Goal: Information Seeking & Learning: Learn about a topic

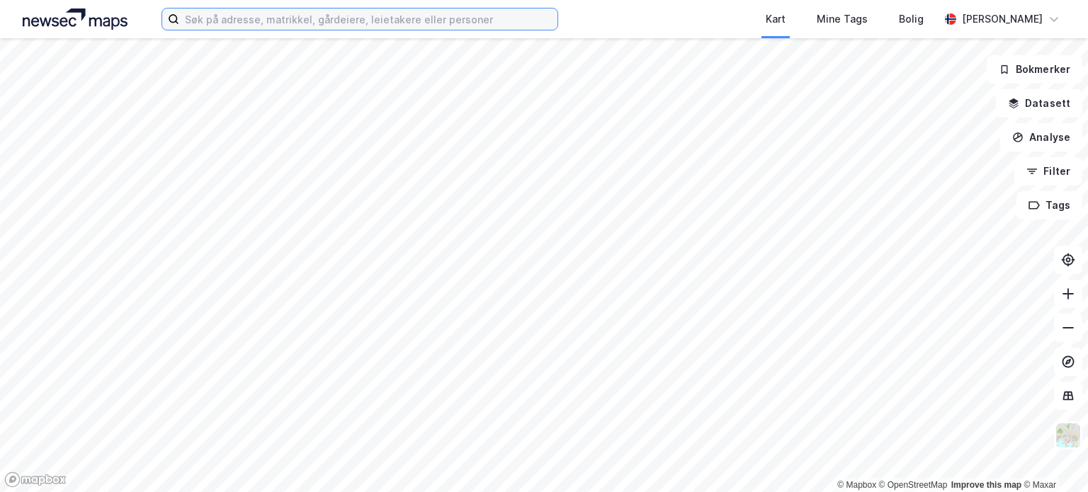
click at [356, 13] on input at bounding box center [368, 18] width 378 height 21
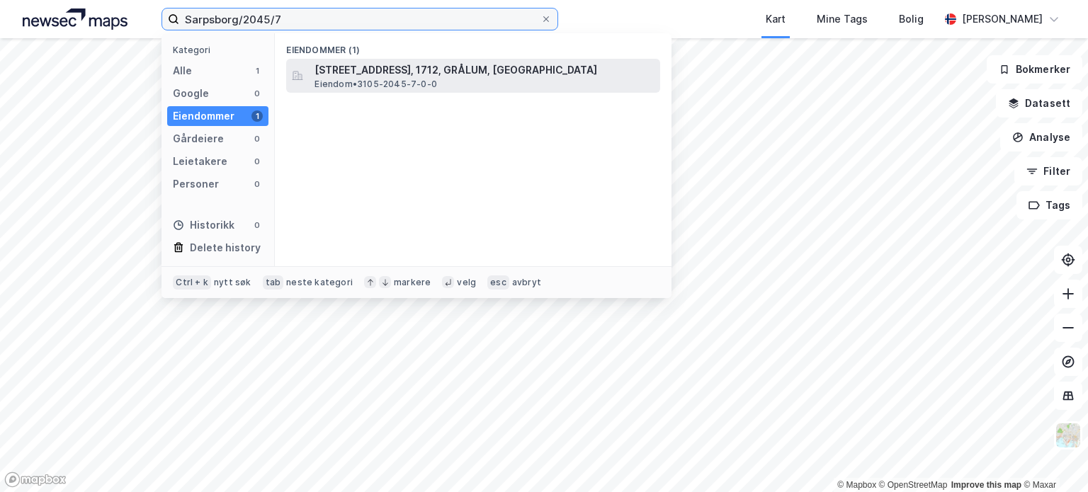
type input "Sarpsborg/2045/7"
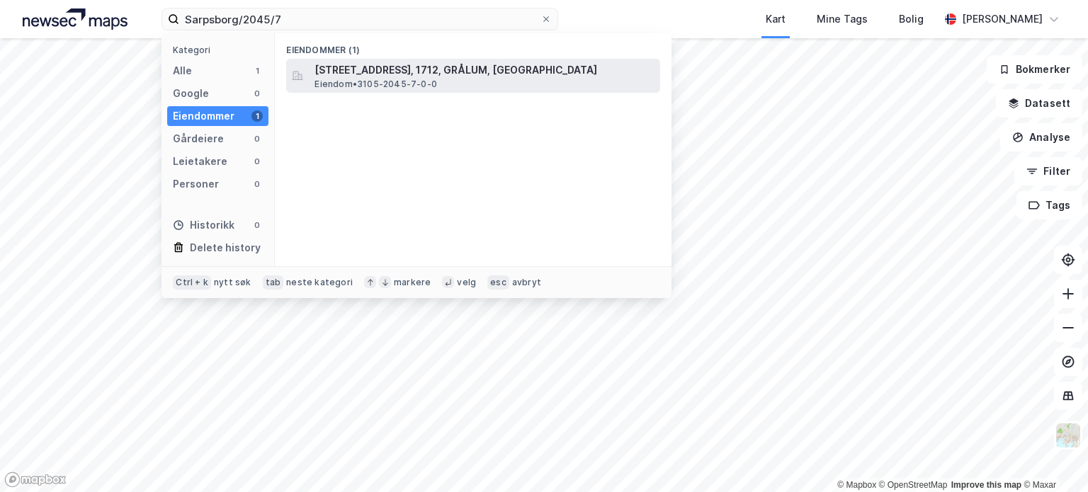
click at [335, 77] on span "[STREET_ADDRESS], 1712, GRÅLUM, [GEOGRAPHIC_DATA]" at bounding box center [484, 70] width 340 height 17
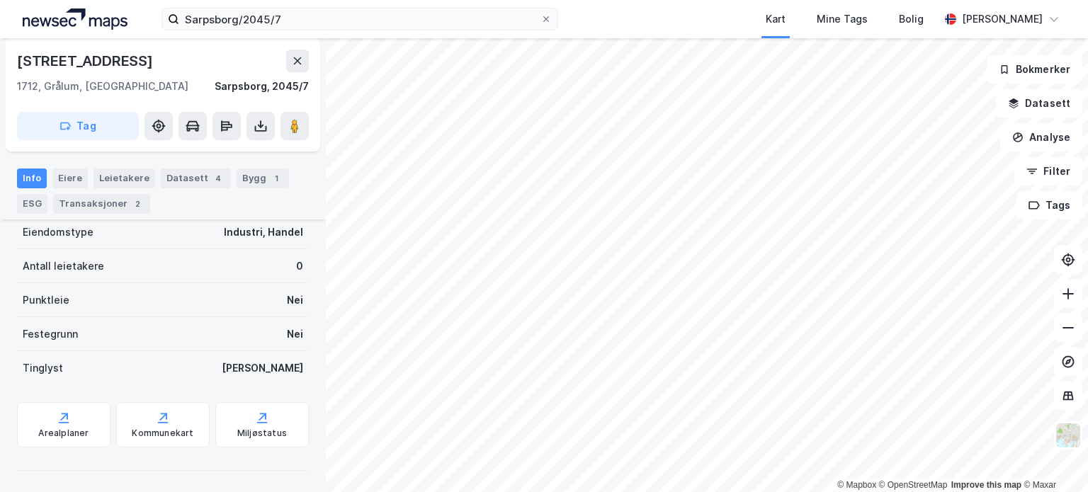
scroll to position [207, 0]
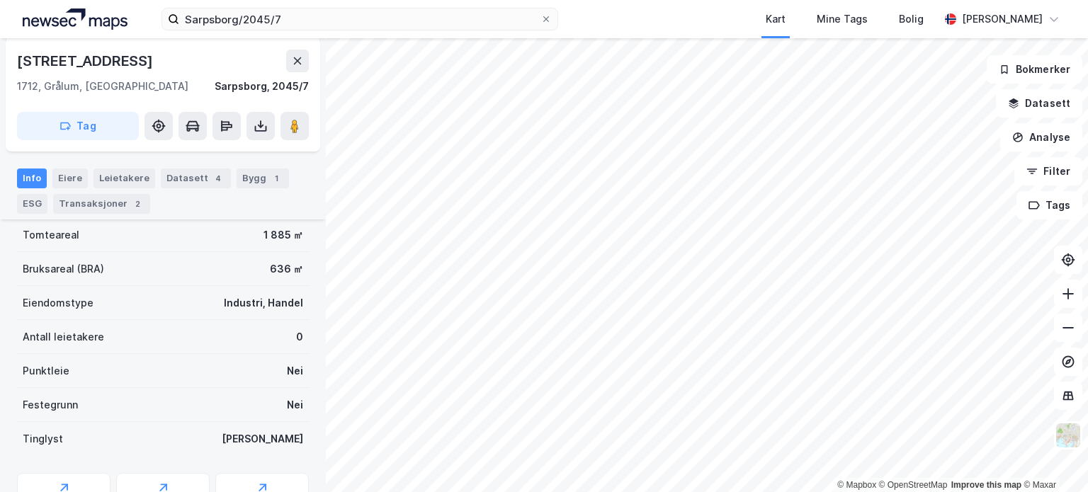
click at [280, 179] on div "Info [PERSON_NAME] Datasett 4 Bygg 1 ESG Transaksjoner 2" at bounding box center [163, 191] width 292 height 45
click at [269, 179] on div "1" at bounding box center [276, 178] width 14 height 14
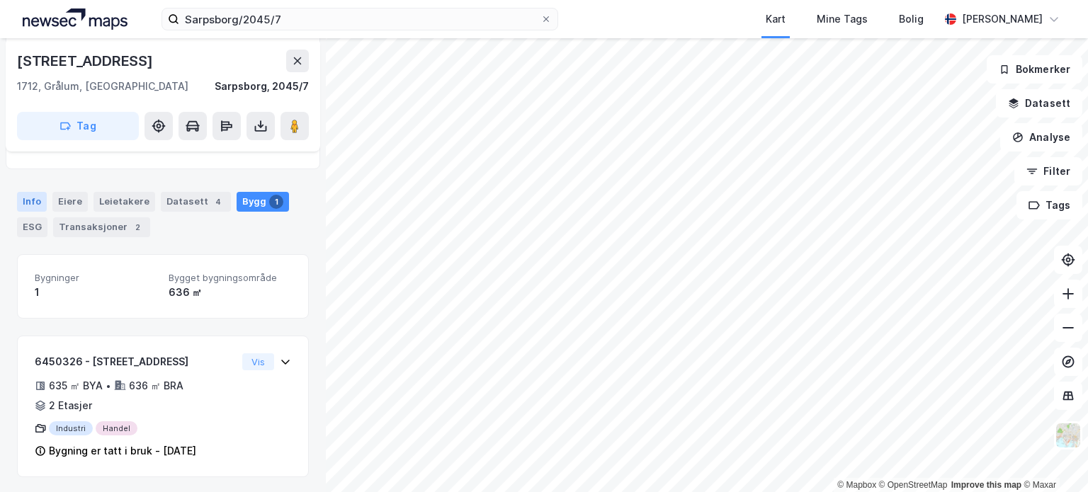
click at [26, 200] on div "Info" at bounding box center [32, 202] width 30 height 20
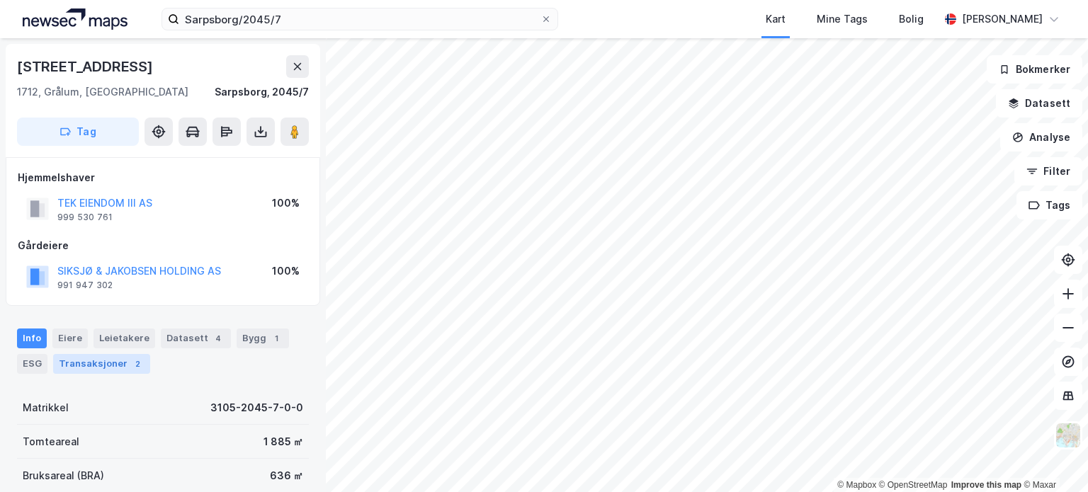
click at [130, 364] on div "2" at bounding box center [137, 364] width 14 height 14
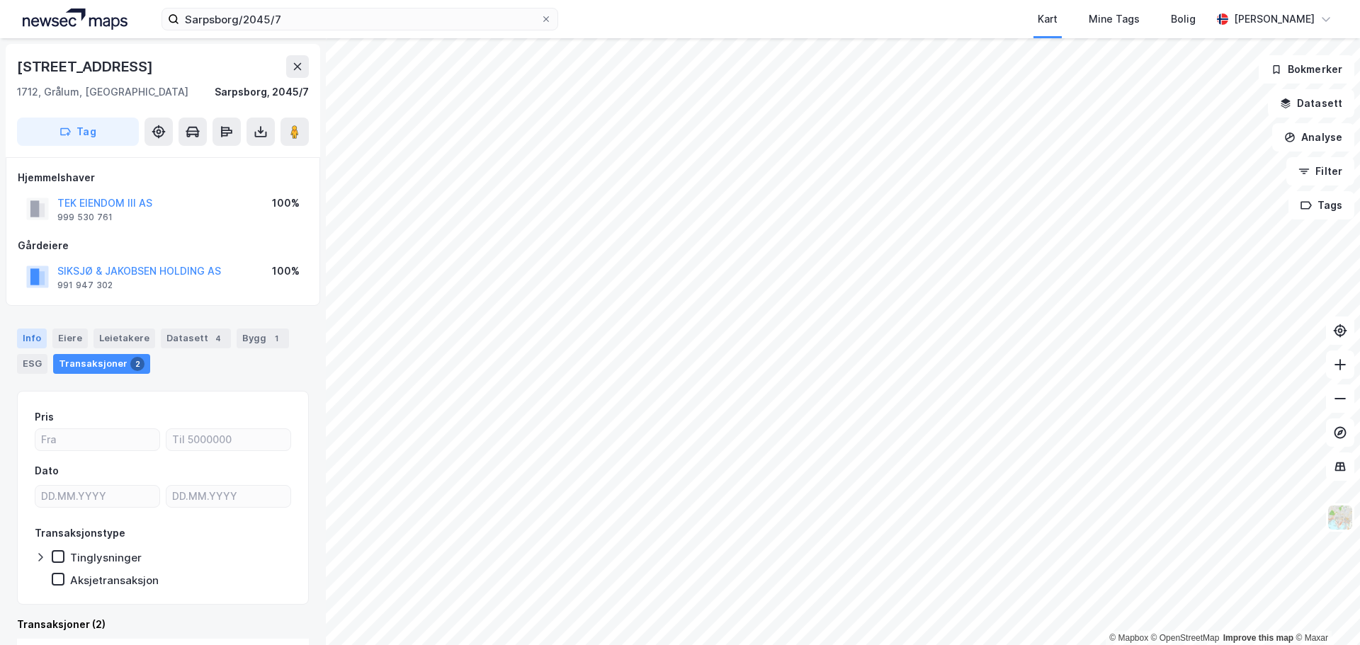
click at [30, 336] on div "Info" at bounding box center [32, 339] width 30 height 20
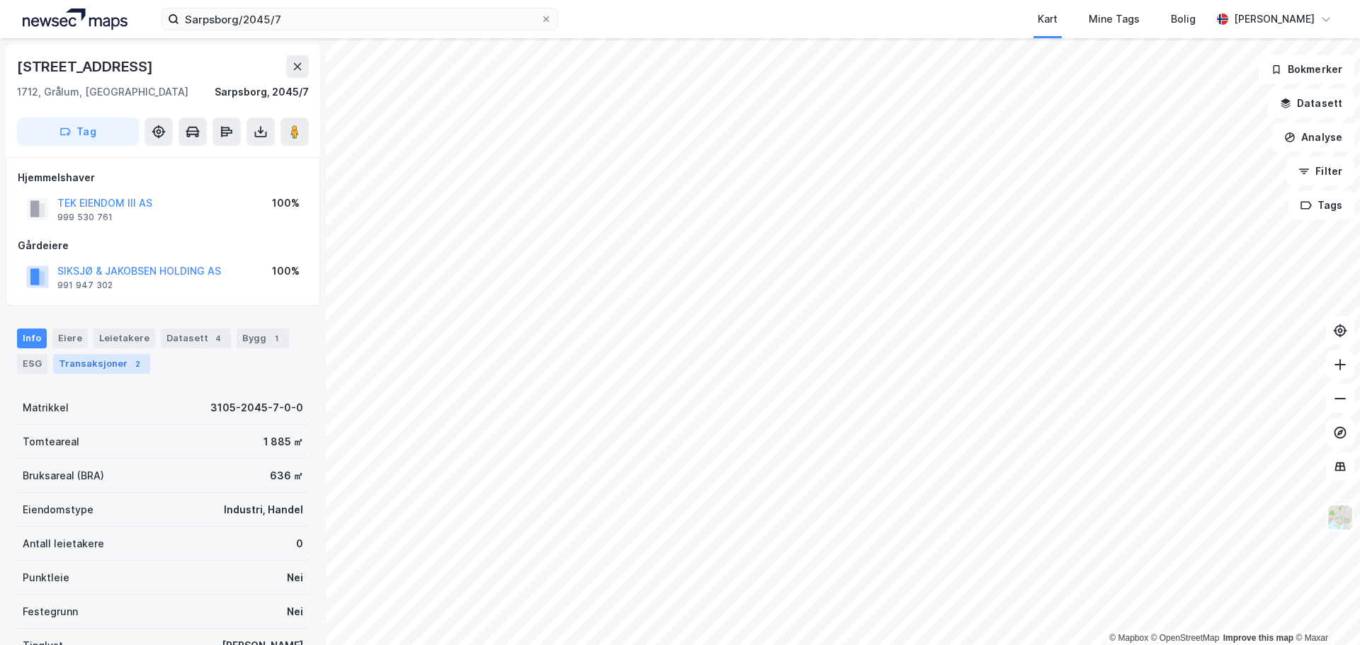
click at [96, 360] on div "Transaksjoner 2" at bounding box center [101, 364] width 97 height 20
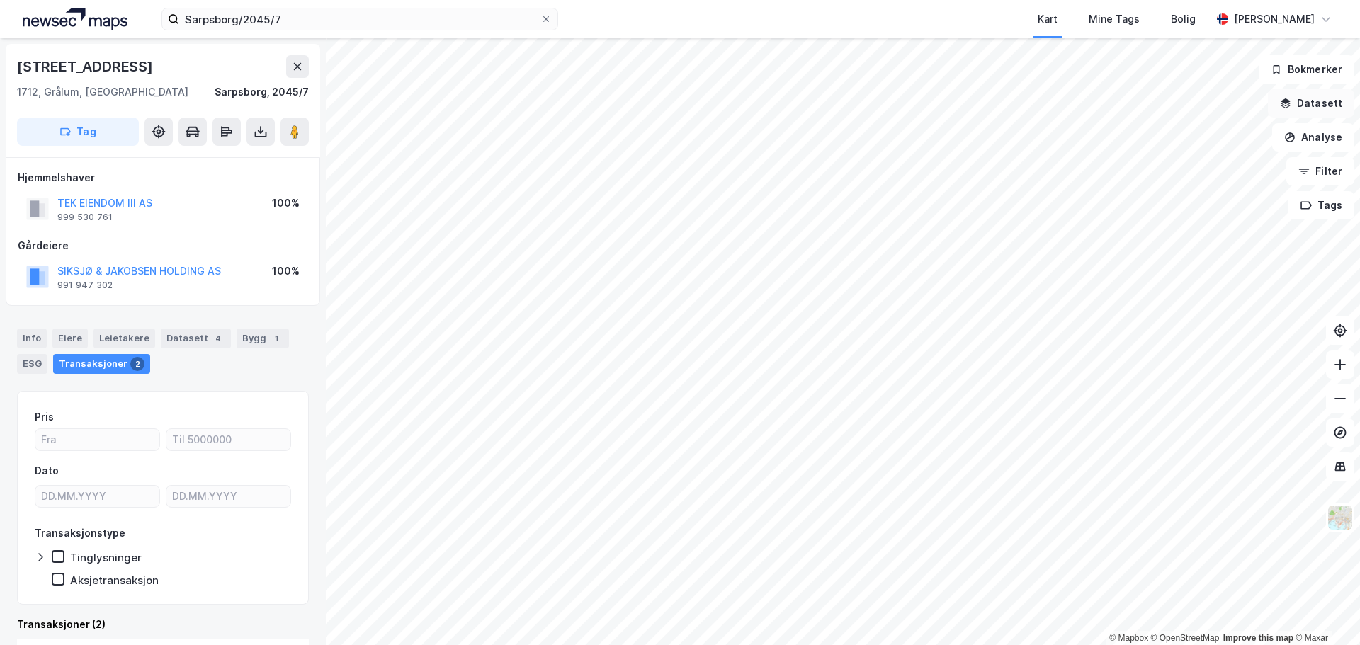
click at [1087, 109] on button "Datasett" at bounding box center [1311, 103] width 86 height 28
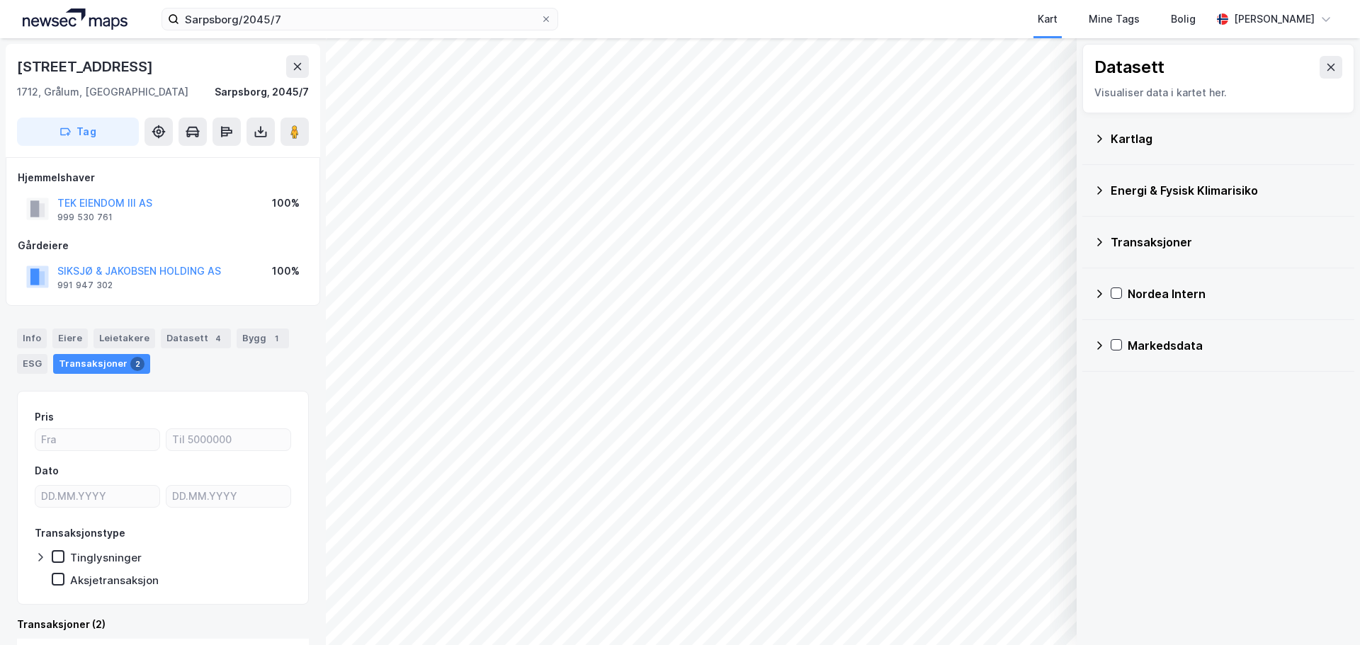
click at [1087, 184] on div "Energi & Fysisk Klimarisiko" at bounding box center [1227, 190] width 232 height 17
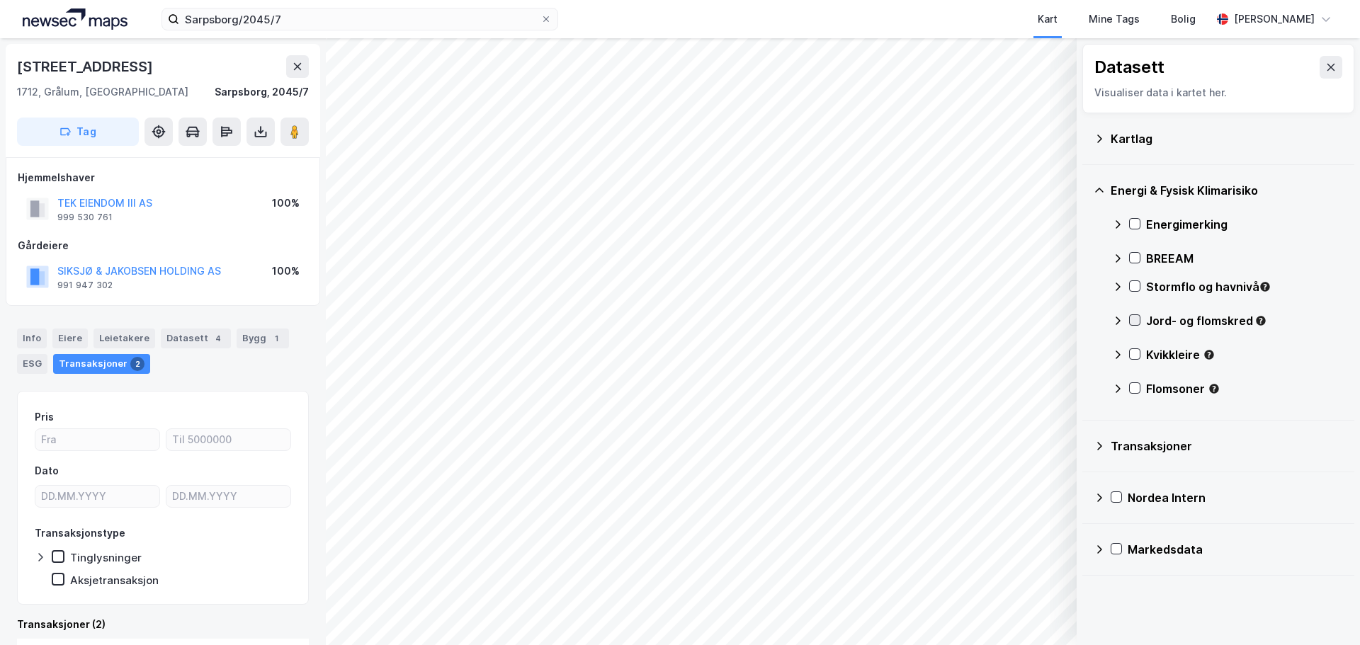
click at [1087, 319] on icon at bounding box center [1135, 320] width 8 height 5
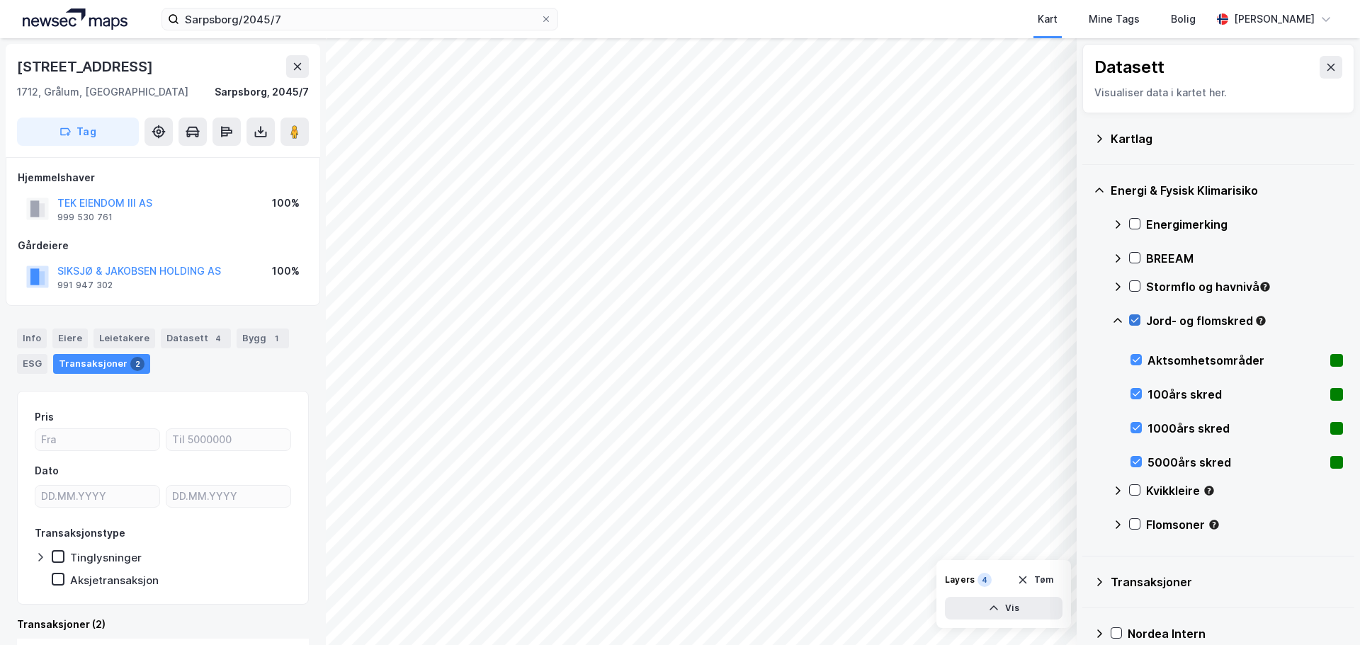
click at [1087, 319] on icon at bounding box center [1135, 320] width 8 height 5
click at [1087, 489] on icon at bounding box center [1135, 490] width 10 height 10
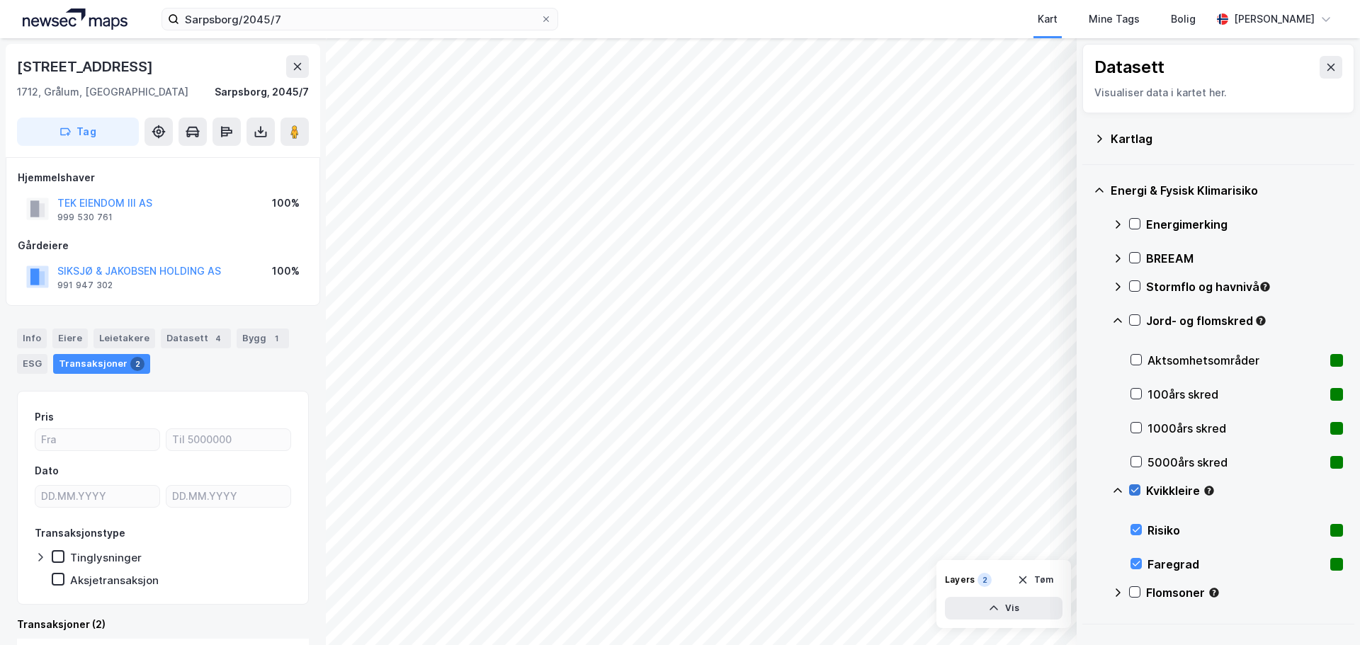
scroll to position [140, 0]
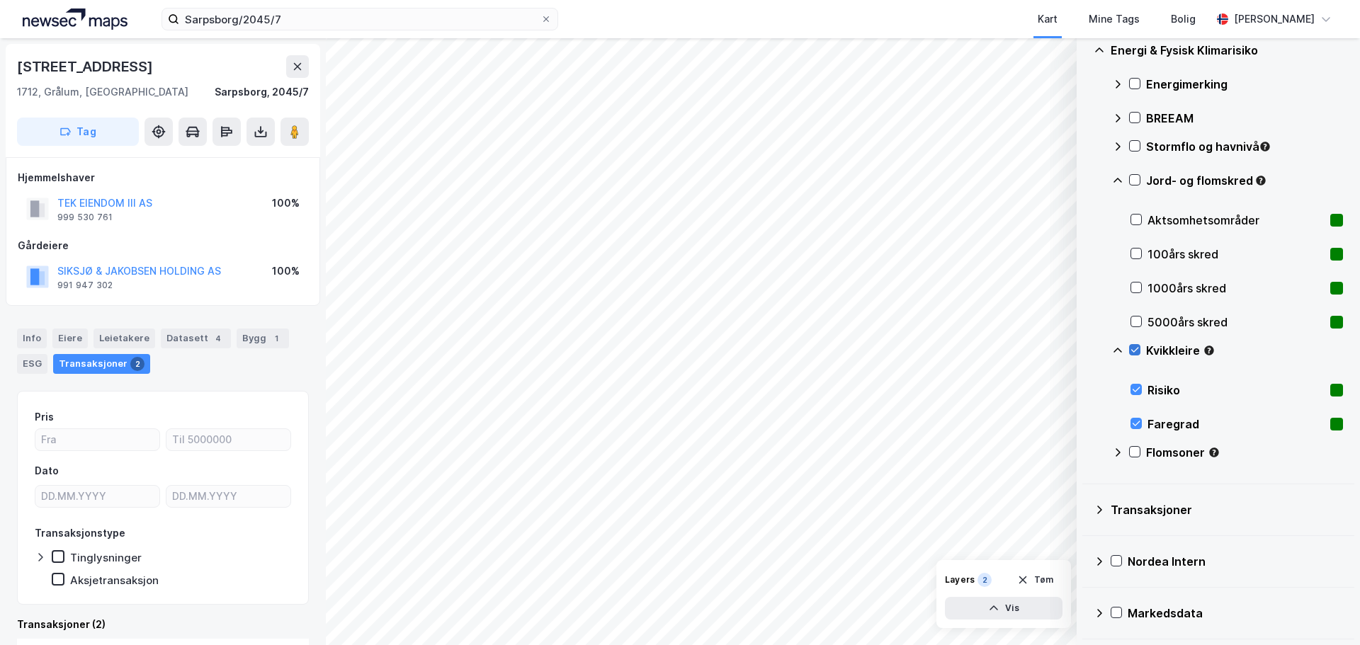
click at [1087, 348] on icon at bounding box center [1135, 350] width 10 height 10
click at [1087, 453] on icon at bounding box center [1135, 452] width 10 height 10
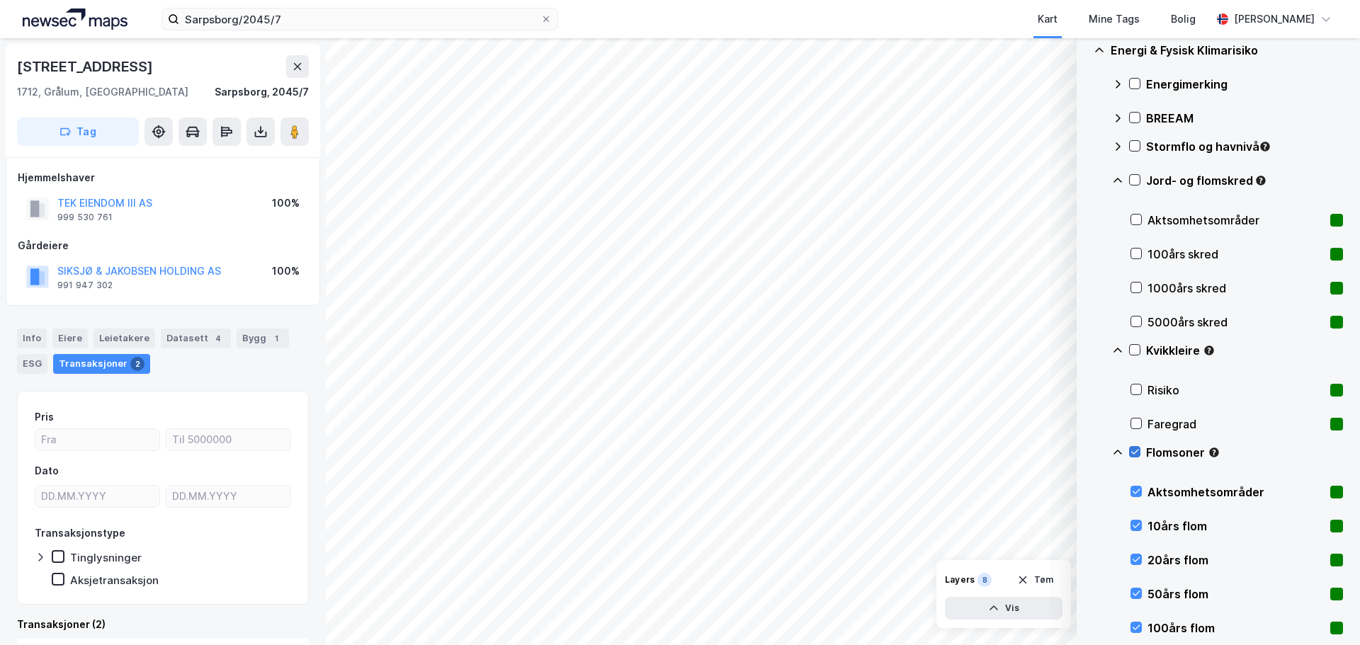
click at [1087, 453] on icon at bounding box center [1135, 452] width 10 height 10
